Goal: Information Seeking & Learning: Find specific fact

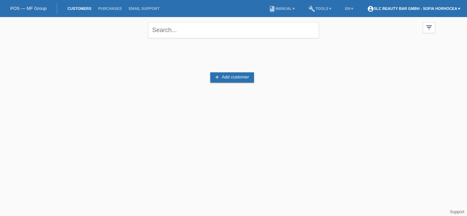
click at [458, 7] on link "account_circle SLC Beauty Bar GmbH - Sofia Horhocea ▾" at bounding box center [414, 8] width 100 height 4
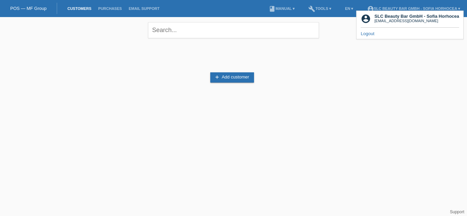
click at [374, 74] on div "add Add customer" at bounding box center [233, 77] width 403 height 65
click at [330, 82] on div "add Add customer" at bounding box center [233, 77] width 403 height 65
click at [330, 41] on div "close filter_list view_module Show all customers star Show stared customers lay…" at bounding box center [233, 29] width 410 height 25
click at [323, 6] on li "build Tools ▾" at bounding box center [320, 8] width 30 height 17
click at [326, 10] on link "build Tools ▾" at bounding box center [320, 8] width 30 height 4
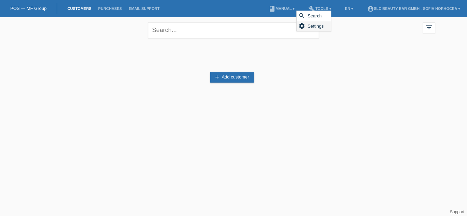
click at [300, 26] on icon "settings" at bounding box center [301, 26] width 7 height 7
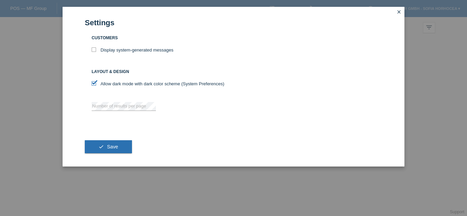
click at [397, 10] on icon "close" at bounding box center [398, 11] width 5 height 5
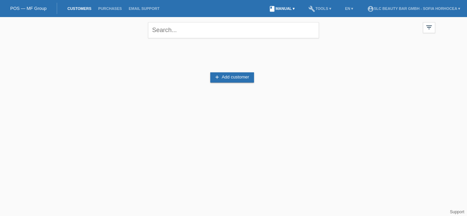
click at [287, 6] on link "book Manual ▾" at bounding box center [281, 8] width 33 height 4
click at [9, 103] on div "close filter_list view_module Show all customers star Show stared customers lay…" at bounding box center [233, 67] width 467 height 100
click at [61, 78] on div "add Add customer" at bounding box center [233, 77] width 403 height 65
click at [148, 7] on link "Email Support" at bounding box center [144, 8] width 38 height 4
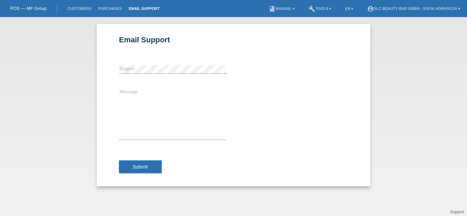
click at [408, 66] on div "Email Support error Subject Message Submit" at bounding box center [233, 116] width 467 height 199
click at [411, 69] on div "Email Support error Subject Message Submit" at bounding box center [233, 116] width 467 height 199
click at [49, 51] on div "Email Support error Subject Message Submit" at bounding box center [233, 116] width 467 height 199
click at [51, 51] on div "Email Support error Subject Message Submit" at bounding box center [233, 116] width 467 height 199
click at [450, 141] on div "Email Support error Subject Message Submit" at bounding box center [233, 116] width 467 height 199
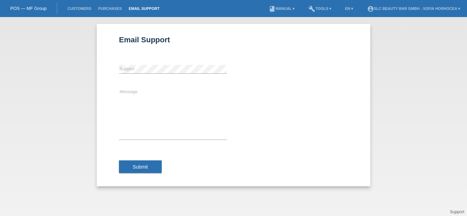
click at [449, 140] on div "Email Support error Subject Message Submit" at bounding box center [233, 116] width 467 height 199
click at [421, 112] on div "Email Support error Subject Message Submit" at bounding box center [233, 116] width 467 height 199
click at [83, 6] on li "Customers" at bounding box center [79, 8] width 31 height 17
click at [61, 54] on div "Email Support error Subject Message Submit" at bounding box center [233, 116] width 467 height 199
click at [424, 160] on div "Email Support error Subject Message Submit" at bounding box center [233, 116] width 467 height 199
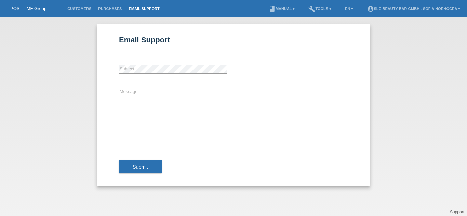
click at [424, 160] on div "Email Support error Subject Message Submit" at bounding box center [233, 116] width 467 height 199
click at [365, 28] on div "Email Support error Subject Message Submit" at bounding box center [233, 105] width 273 height 163
click at [365, 27] on div "Email Support error Subject Message Submit" at bounding box center [233, 105] width 273 height 163
click at [84, 39] on div "Email Support error Subject Message Submit" at bounding box center [233, 116] width 467 height 199
click at [85, 40] on div "Email Support error Subject Message Submit" at bounding box center [233, 116] width 467 height 199
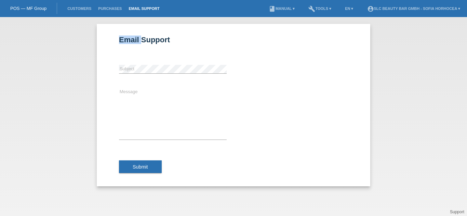
click at [85, 40] on div "Email Support error Subject Message Submit" at bounding box center [233, 116] width 467 height 199
click at [49, 99] on div "Email Support error Subject Message Submit" at bounding box center [233, 116] width 467 height 199
click at [437, 80] on div "Email Support error Subject Message Submit" at bounding box center [233, 116] width 467 height 199
click at [456, 8] on link "account_circle SLC Beauty Bar GmbH - Sofia Horhocea ▾" at bounding box center [414, 8] width 100 height 4
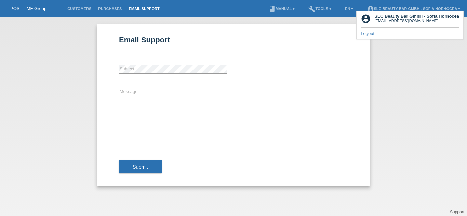
click at [388, 18] on b "SLC Beauty Bar GmbH - Sofia Horhocea" at bounding box center [416, 16] width 85 height 5
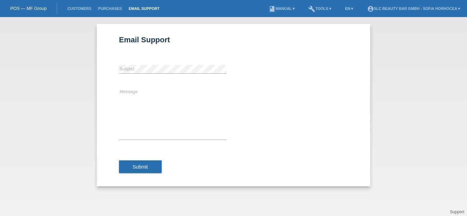
click at [322, 5] on li "build Tools ▾" at bounding box center [320, 8] width 30 height 17
click at [322, 8] on link "build Tools ▾" at bounding box center [320, 8] width 30 height 4
click at [304, 15] on icon "search" at bounding box center [301, 15] width 7 height 7
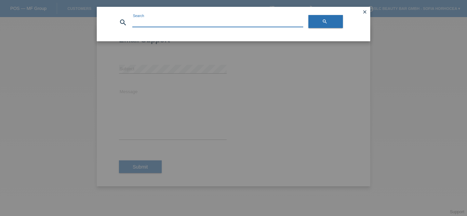
click at [251, 23] on input at bounding box center [217, 22] width 171 height 9
type input "changing password"
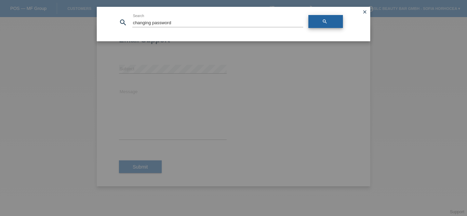
click at [324, 21] on link "search" at bounding box center [325, 21] width 35 height 13
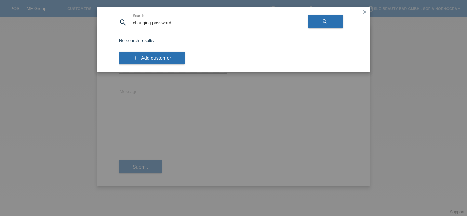
click at [364, 10] on icon "close" at bounding box center [364, 11] width 5 height 5
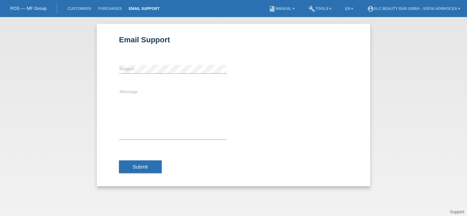
click at [404, 74] on div "Email Support error Subject Message Submit" at bounding box center [233, 116] width 467 height 199
click at [61, 89] on div "Email Support error Subject Message Submit" at bounding box center [233, 116] width 467 height 199
click at [33, 8] on link "POS — MF Group" at bounding box center [28, 8] width 36 height 5
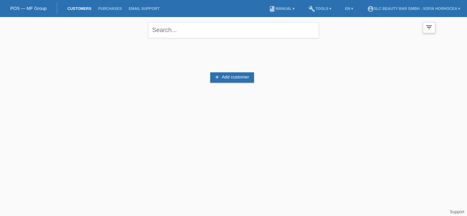
click at [427, 27] on icon "filter_list" at bounding box center [429, 28] width 8 height 8
click at [402, 9] on link "account_circle SLC Beauty Bar GmbH - Sofia Horhocea ▾" at bounding box center [414, 8] width 100 height 4
click at [392, 9] on link "account_circle SLC Beauty Bar GmbH - Sofia Horhocea ▾" at bounding box center [414, 8] width 100 height 4
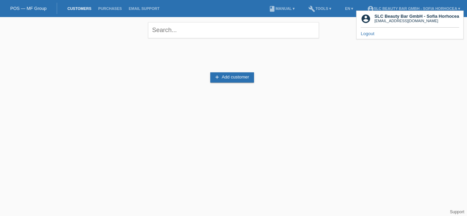
click at [443, 74] on div "close filter_list view_module Show all customers star Show stared customers lay…" at bounding box center [233, 67] width 467 height 100
click at [457, 7] on link "account_circle SLC Beauty Bar GmbH - Sofia Horhocea ▾" at bounding box center [414, 8] width 100 height 4
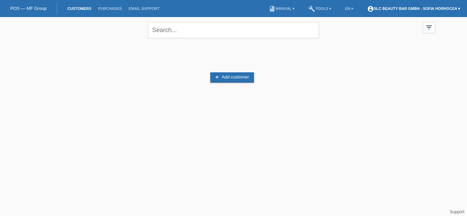
click at [457, 7] on link "account_circle SLC Beauty Bar GmbH - Sofia Horhocea ▾" at bounding box center [414, 8] width 100 height 4
click at [448, 8] on link "account_circle SLC Beauty Bar GmbH - Sofia Horhocea ▾" at bounding box center [414, 8] width 100 height 4
click at [402, 10] on link "account_circle SLC Beauty Bar GmbH - Sofia Horhocea ▾" at bounding box center [414, 8] width 100 height 4
click at [432, 24] on icon "filter_list" at bounding box center [429, 28] width 8 height 8
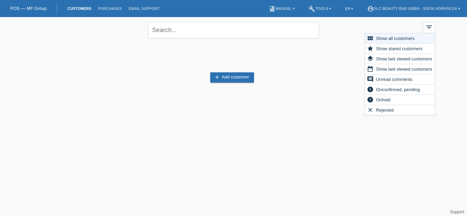
click at [338, 70] on div "add Add customer" at bounding box center [233, 77] width 403 height 65
click at [328, 77] on div "add Add customer" at bounding box center [233, 77] width 403 height 65
click at [447, 26] on div "close filter_list view_module Show all customers star Show stared customers lay…" at bounding box center [233, 67] width 467 height 100
click at [454, 14] on li "account_circle SLC Beauty Bar GmbH - Sofia Horhocea ▾" at bounding box center [414, 8] width 100 height 17
click at [454, 35] on div "close filter_list view_module Show all customers star Show stared customers lay…" at bounding box center [233, 67] width 467 height 100
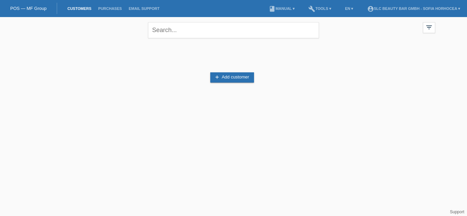
click at [30, 6] on div "POS — MF Group" at bounding box center [28, 8] width 57 height 11
click at [422, 6] on link "account_circle SLC Beauty Bar GmbH - Sofia Horhocea ▾" at bounding box center [414, 8] width 100 height 4
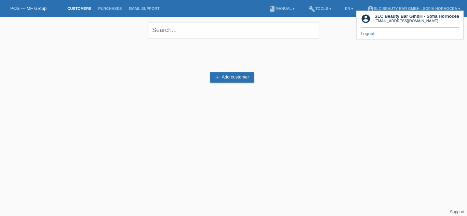
click at [399, 61] on div "add Add customer" at bounding box center [233, 77] width 403 height 65
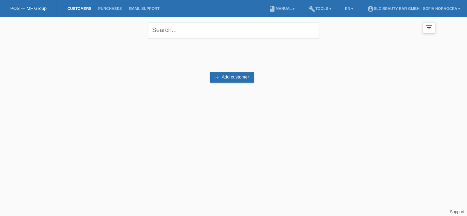
click at [428, 27] on icon "filter_list" at bounding box center [429, 28] width 8 height 8
click at [346, 97] on div "add Add customer" at bounding box center [233, 77] width 403 height 65
click at [452, 9] on link "account_circle SLC Beauty Bar GmbH - Sofia Horhocea ▾" at bounding box center [414, 8] width 100 height 4
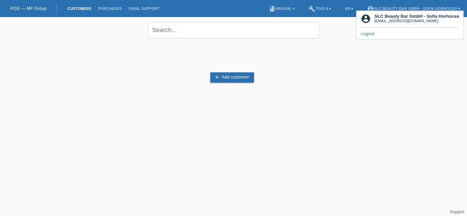
click at [367, 35] on link "Logout" at bounding box center [368, 33] width 14 height 5
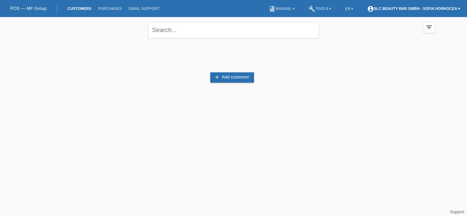
click at [421, 7] on link "account_circle SLC Beauty Bar GmbH - Sofia Horhocea ▾" at bounding box center [414, 8] width 100 height 4
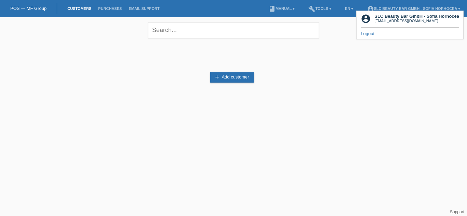
click at [373, 35] on link "Logout" at bounding box center [368, 33] width 14 height 5
